Goal: Navigation & Orientation: Find specific page/section

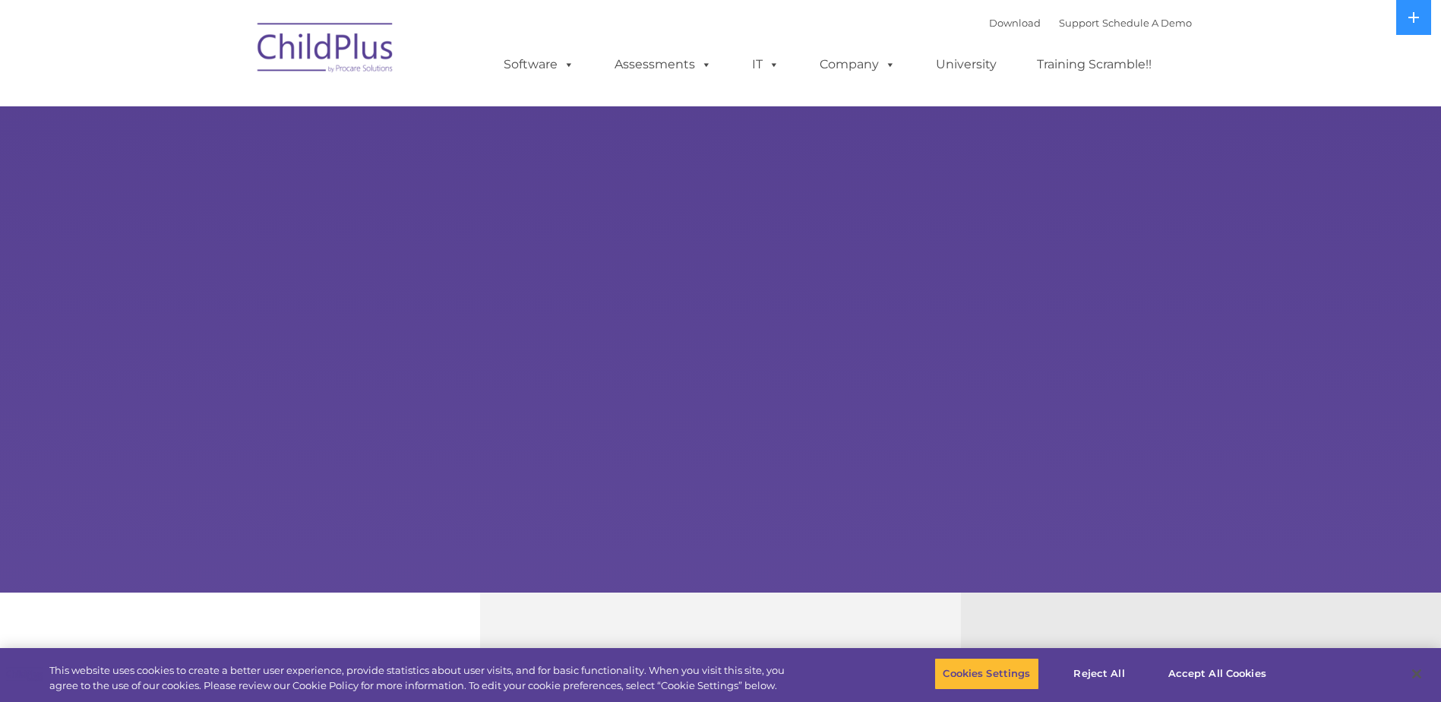
select select "MEDIUM"
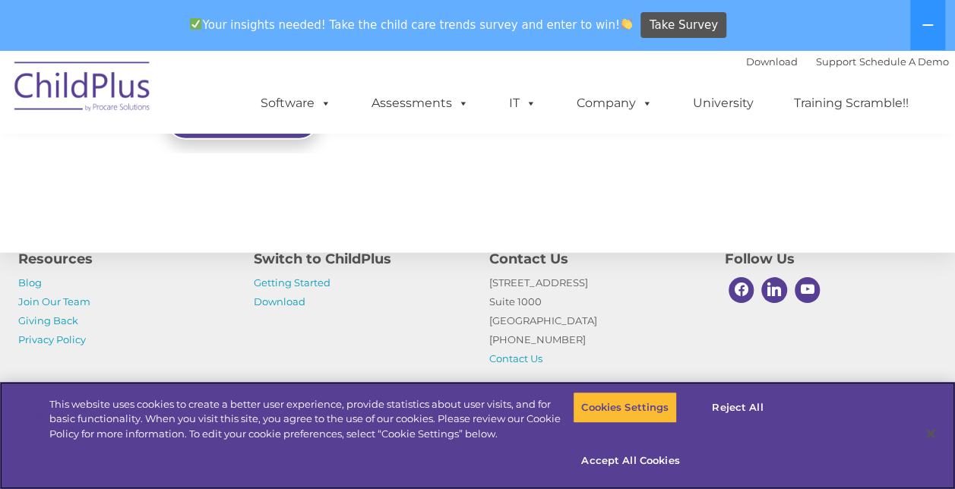
scroll to position [1848, 0]
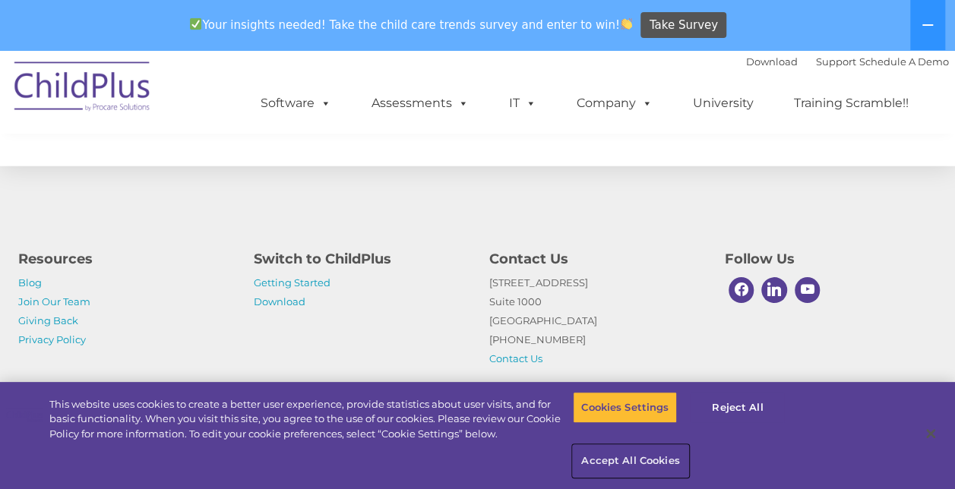
click at [646, 451] on button "Accept All Cookies" at bounding box center [630, 461] width 115 height 32
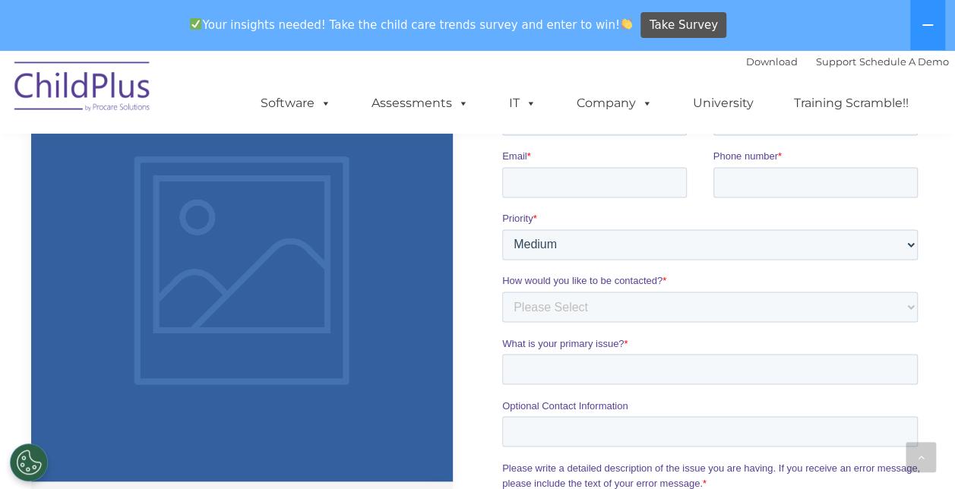
scroll to position [1045, 0]
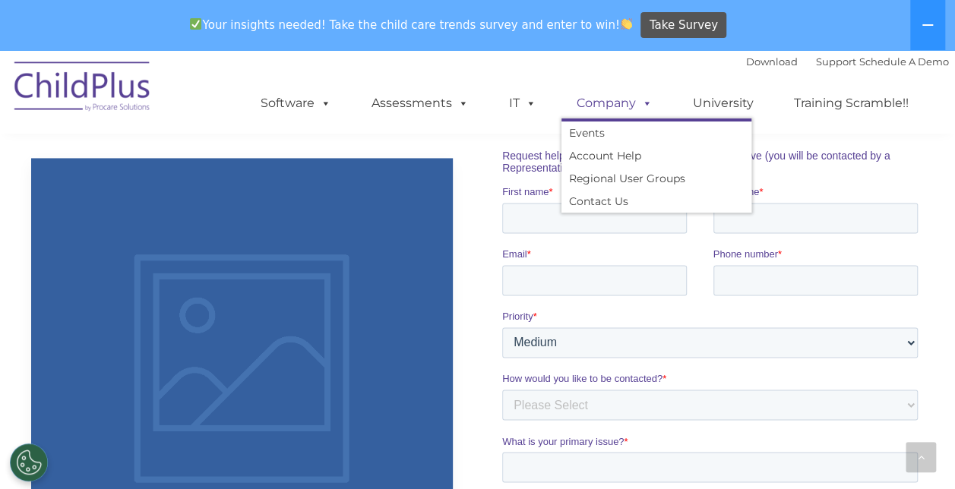
click at [623, 104] on link "Company" at bounding box center [614, 103] width 106 height 30
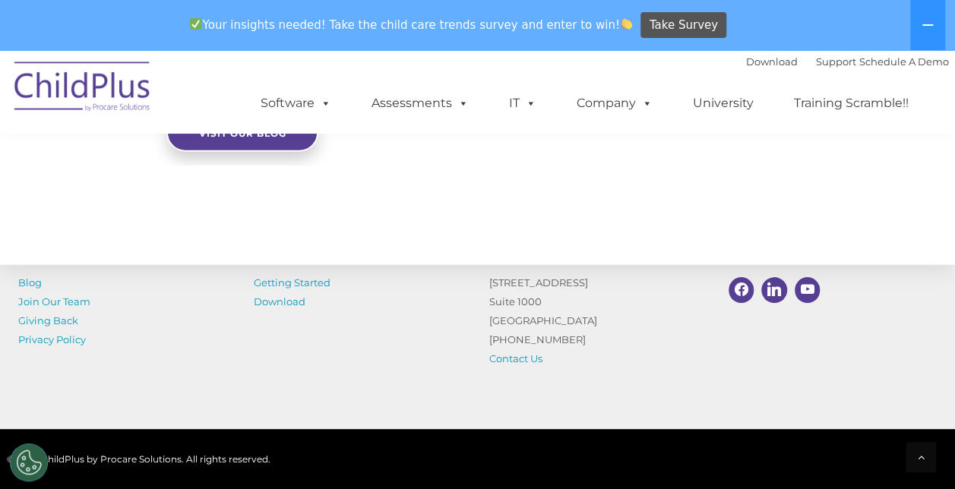
scroll to position [1848, 0]
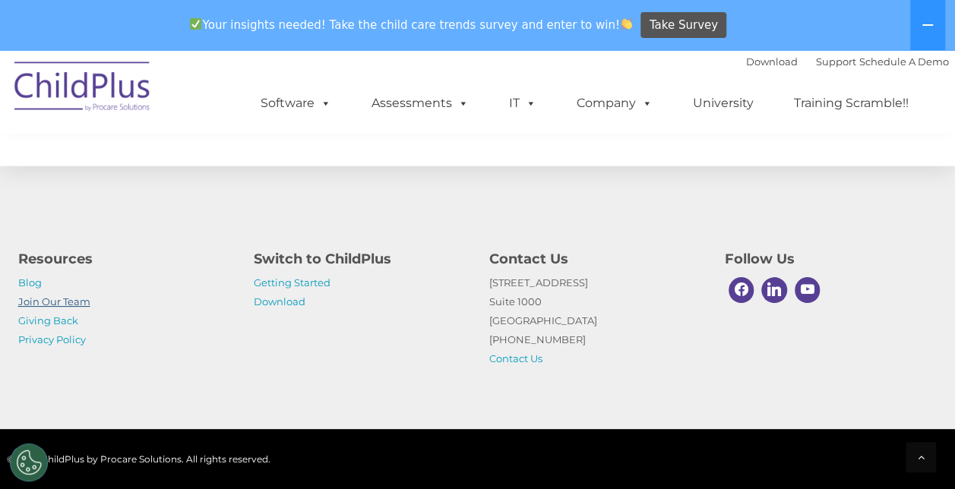
click at [74, 304] on link "Join Our Team" at bounding box center [54, 302] width 72 height 12
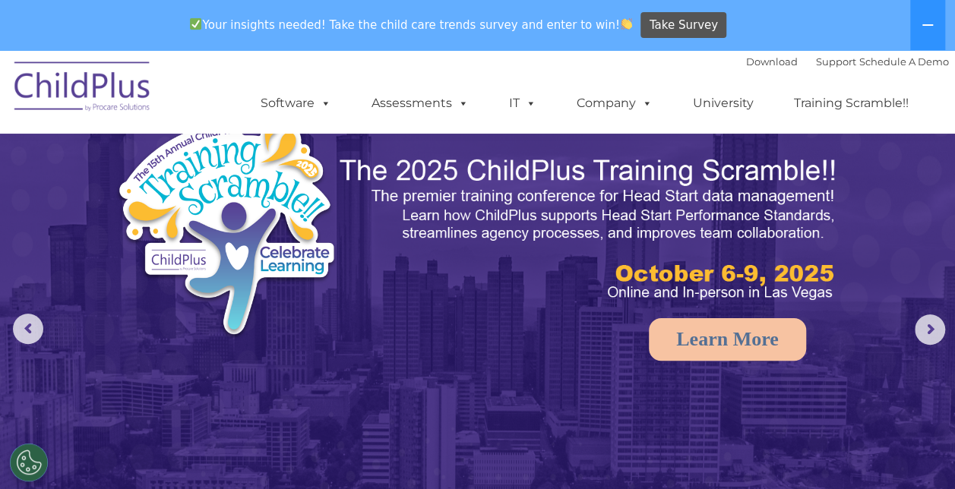
scroll to position [0, 0]
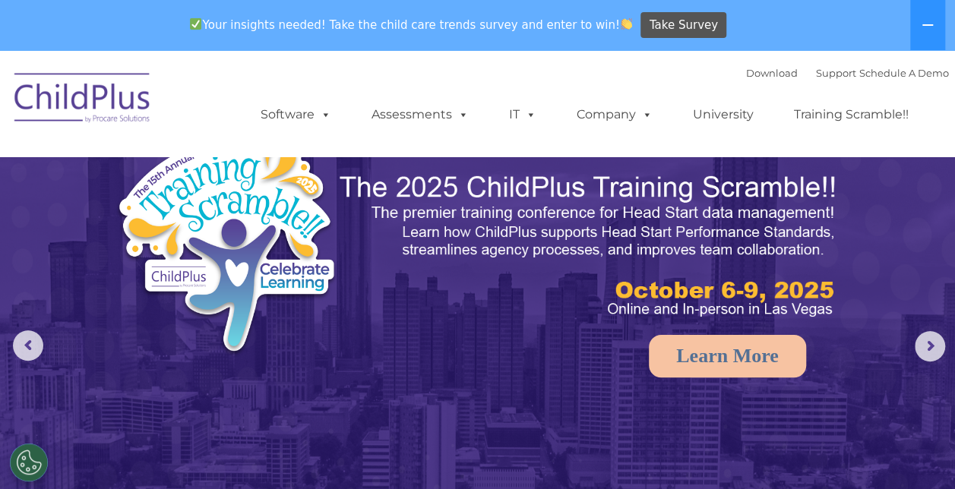
click at [119, 99] on img at bounding box center [83, 100] width 152 height 76
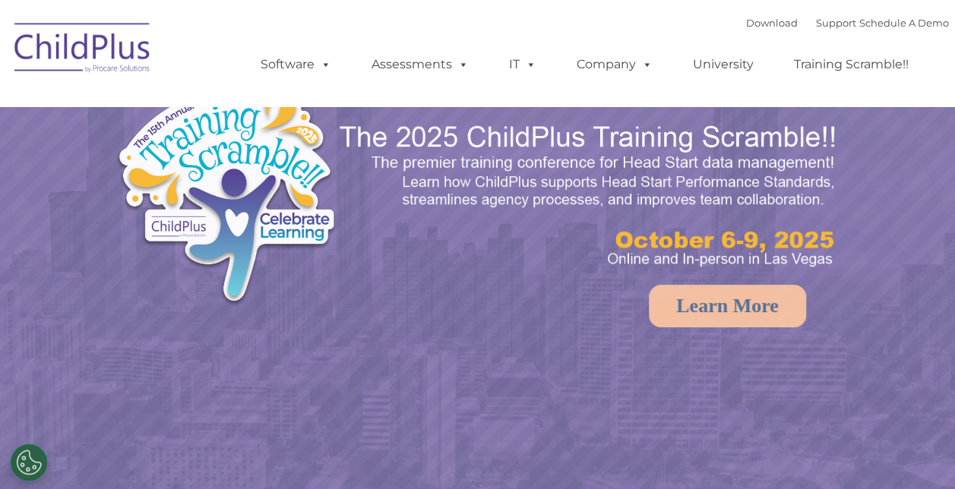
select select "MEDIUM"
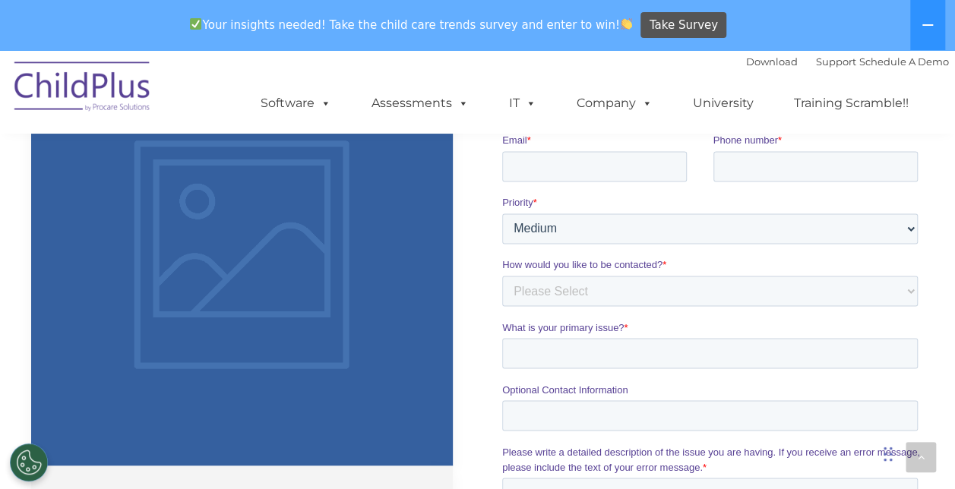
scroll to position [1173, 0]
